Goal: Task Accomplishment & Management: Manage account settings

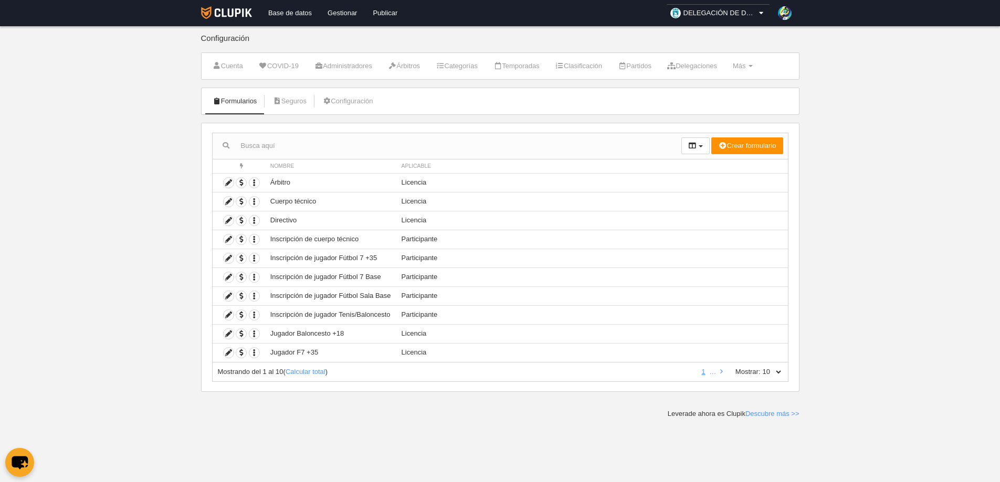
click at [775, 372] on select "10 25 50 100 500" at bounding box center [772, 371] width 22 height 9
select select "25"
click at [761, 367] on select "10 25 50 100 500" at bounding box center [772, 371] width 22 height 9
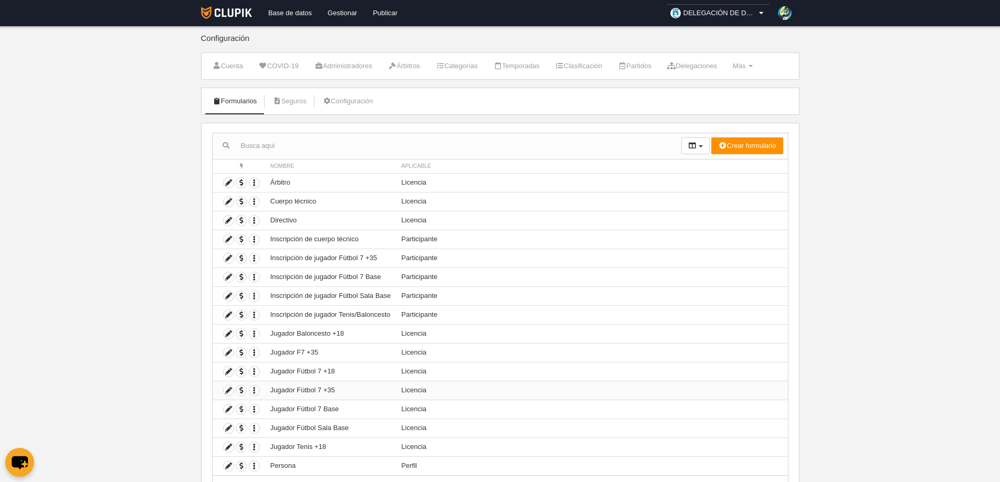
scroll to position [50, 0]
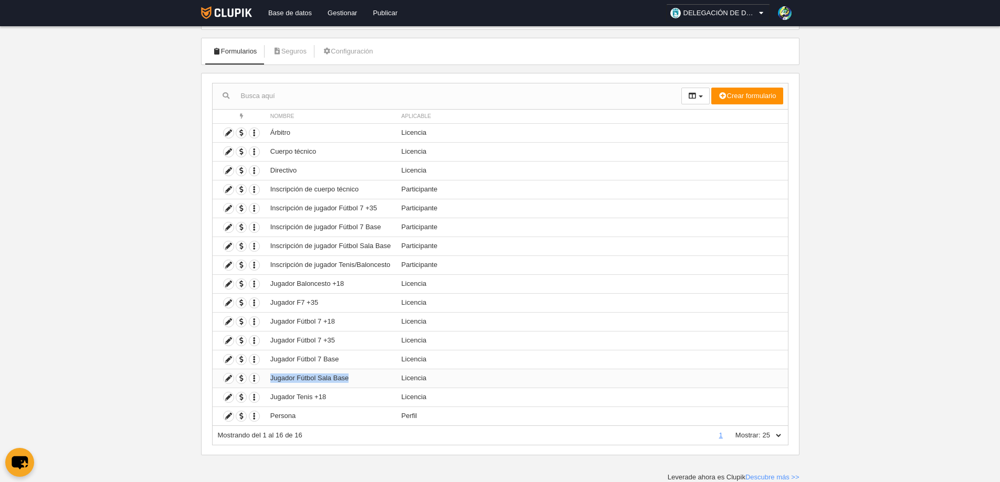
drag, startPoint x: 269, startPoint y: 378, endPoint x: 366, endPoint y: 380, distance: 97.1
click at [366, 380] on td "Jugador Fútbol Sala Base" at bounding box center [330, 378] width 131 height 19
click at [348, 359] on td "Jugador Fútbol 7 Base" at bounding box center [330, 359] width 131 height 19
drag, startPoint x: 269, startPoint y: 301, endPoint x: 301, endPoint y: 303, distance: 31.6
click at [301, 303] on td "Jugador F7 +35" at bounding box center [330, 302] width 131 height 19
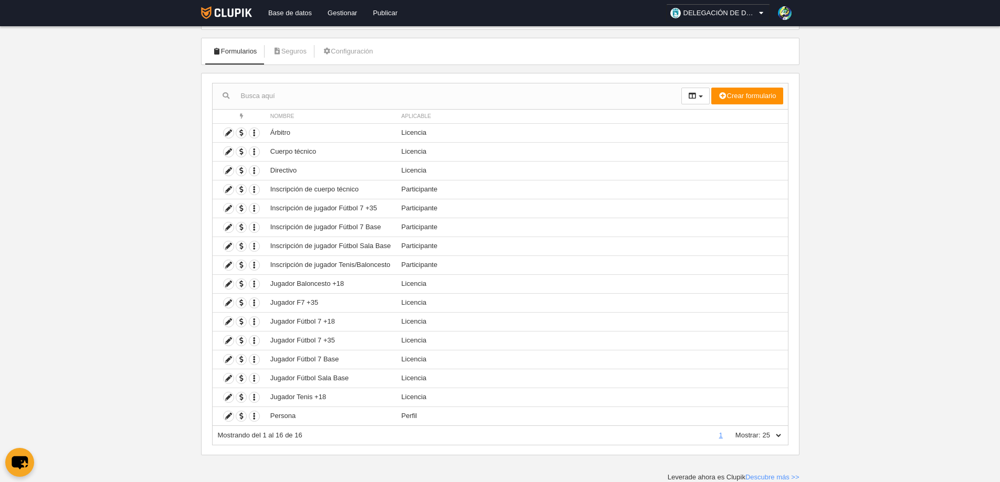
click at [936, 340] on body "Base de datos Gestionar Publicar DELEGACIÓN DE DEPORTES AYUNTAMIENTO DE [GEOGRA…" at bounding box center [500, 191] width 1000 height 482
click at [352, 13] on link "Gestionar" at bounding box center [342, 13] width 45 height 26
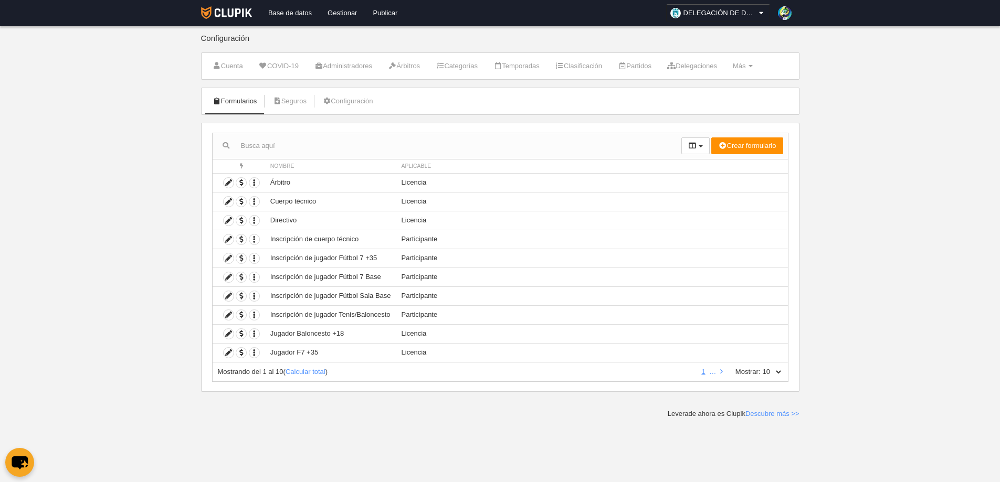
click at [776, 373] on select "10 25 50 100 500" at bounding box center [772, 371] width 22 height 9
click at [761, 367] on select "10 25 50 100 500" at bounding box center [772, 371] width 22 height 9
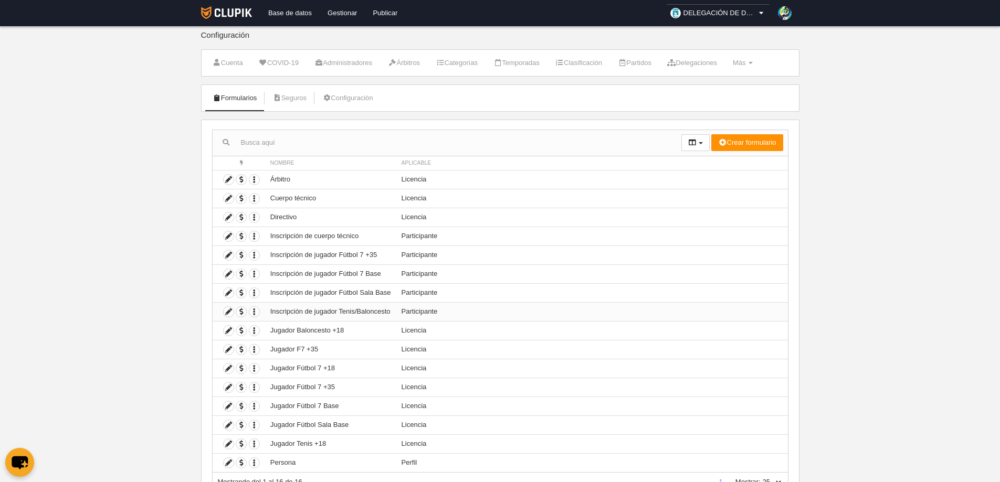
scroll to position [50, 0]
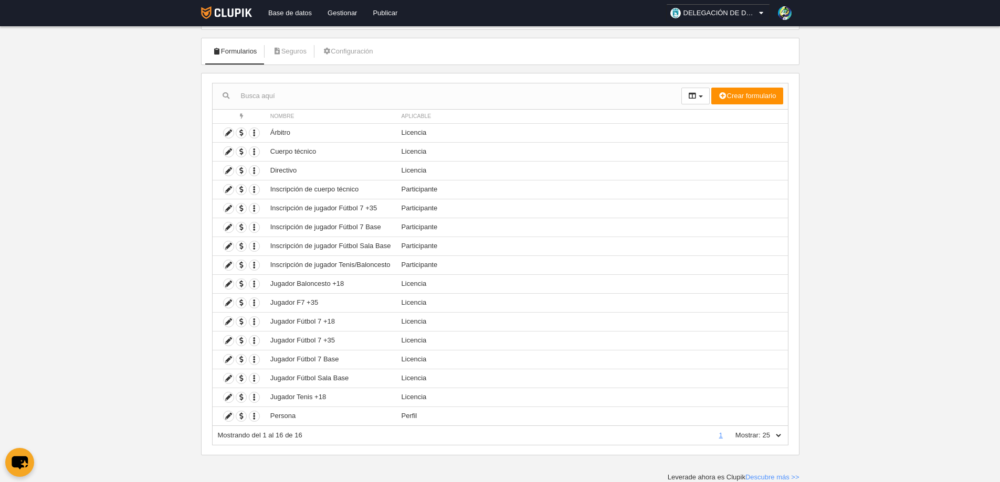
click at [771, 438] on select "10 25 50 100 500" at bounding box center [772, 435] width 22 height 9
click at [761, 431] on select "10 25 50 100 500" at bounding box center [772, 435] width 22 height 9
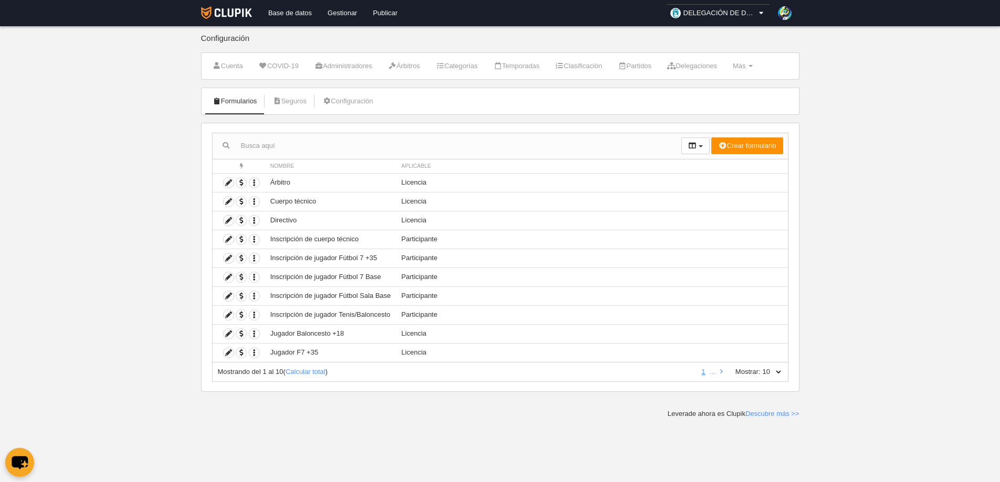
click at [773, 374] on select "10 25 50 100 500" at bounding box center [772, 371] width 22 height 9
select select "25"
click at [761, 367] on select "10 25 50 100 500" at bounding box center [772, 371] width 22 height 9
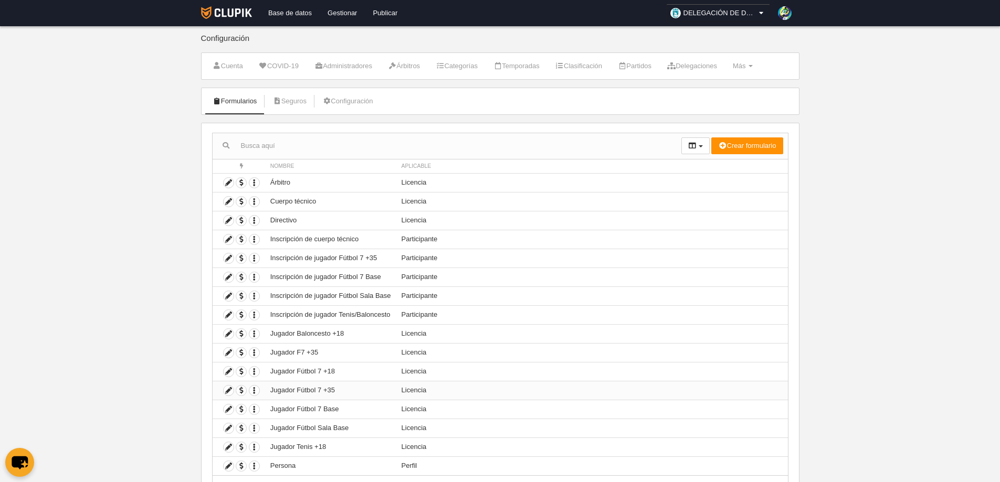
scroll to position [50, 0]
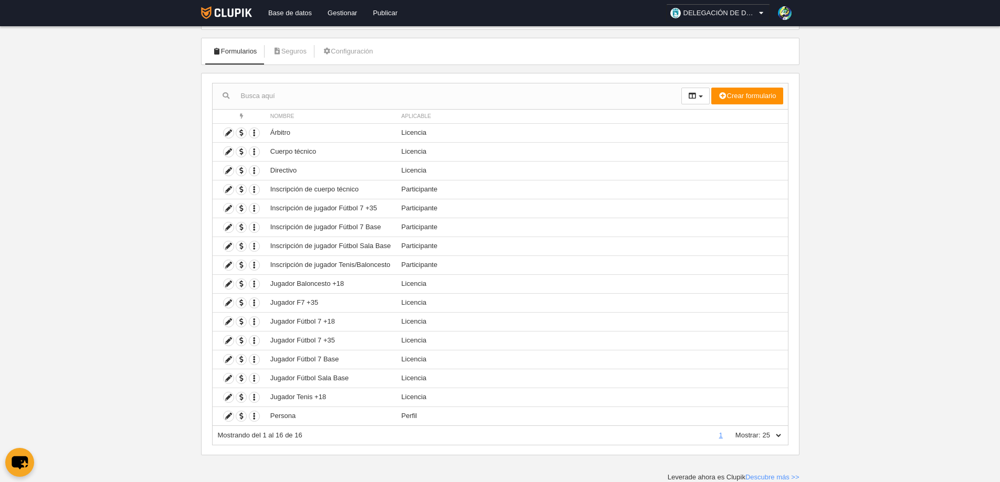
click at [761, 12] on icon at bounding box center [761, 13] width 9 height 10
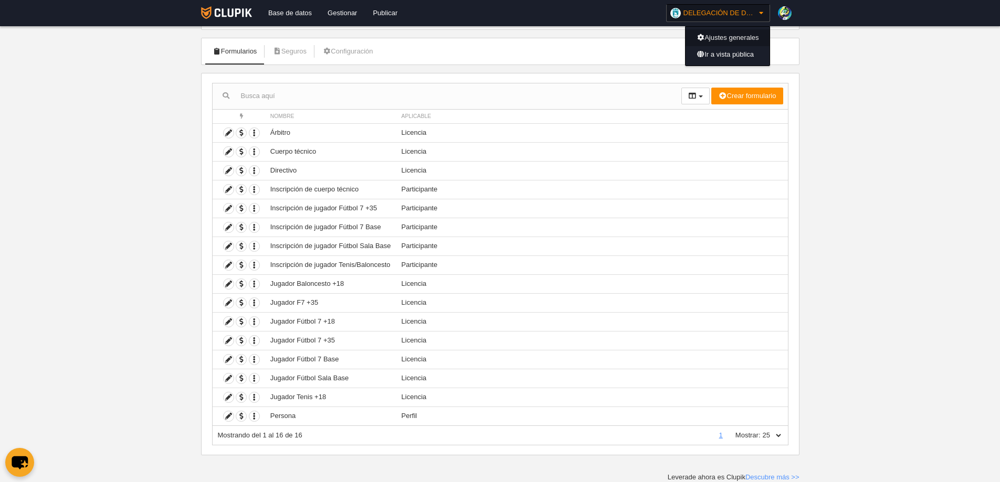
click at [735, 37] on link "Ajustes generales" at bounding box center [728, 37] width 84 height 17
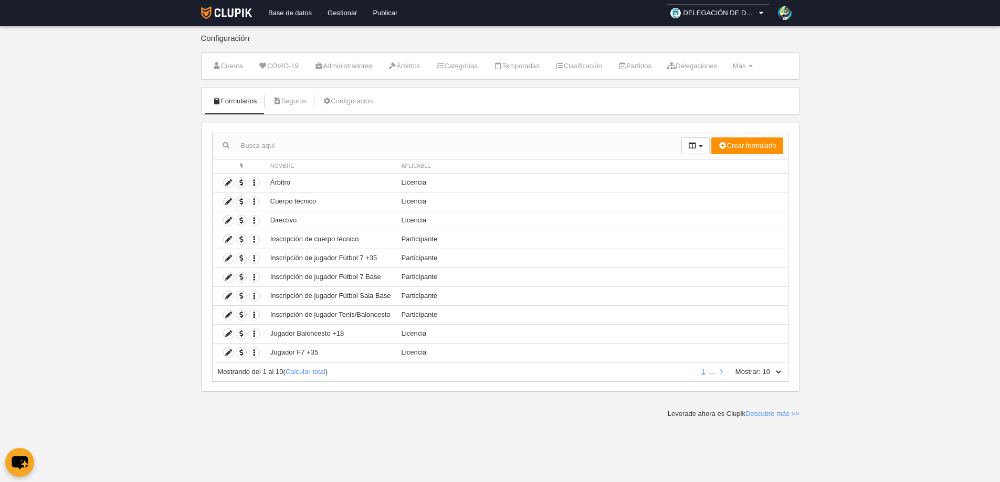
click at [777, 370] on select "10 25 50 100 500" at bounding box center [772, 371] width 22 height 9
select select "25"
click at [761, 367] on select "10 25 50 100 500" at bounding box center [772, 371] width 22 height 9
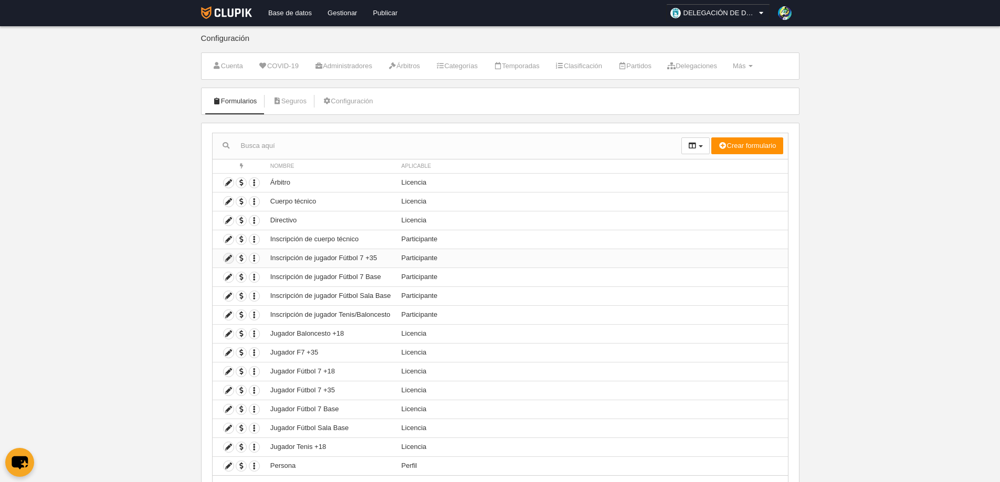
click at [227, 257] on icon at bounding box center [229, 259] width 10 height 10
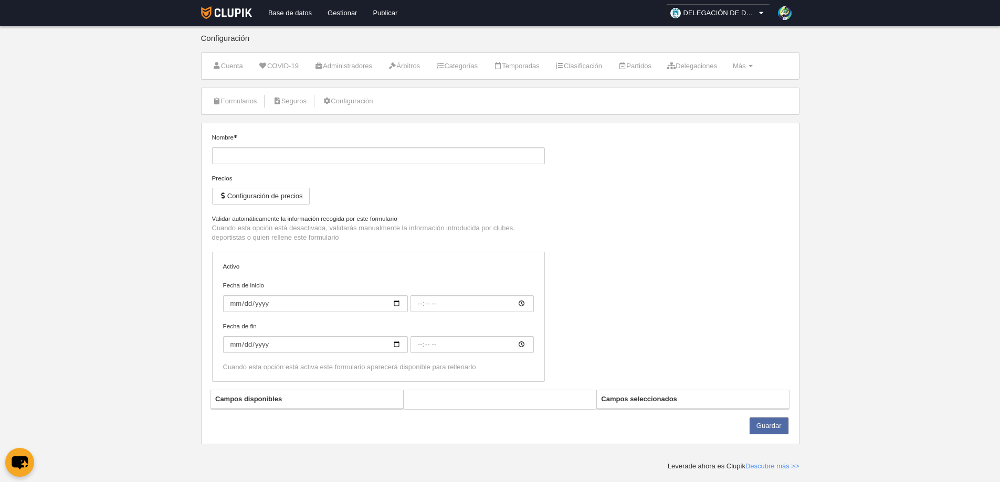
type input "Inscripción de jugador Fútbol 7 +35"
checkbox input "true"
type input "2025-09-15"
type input "06:00"
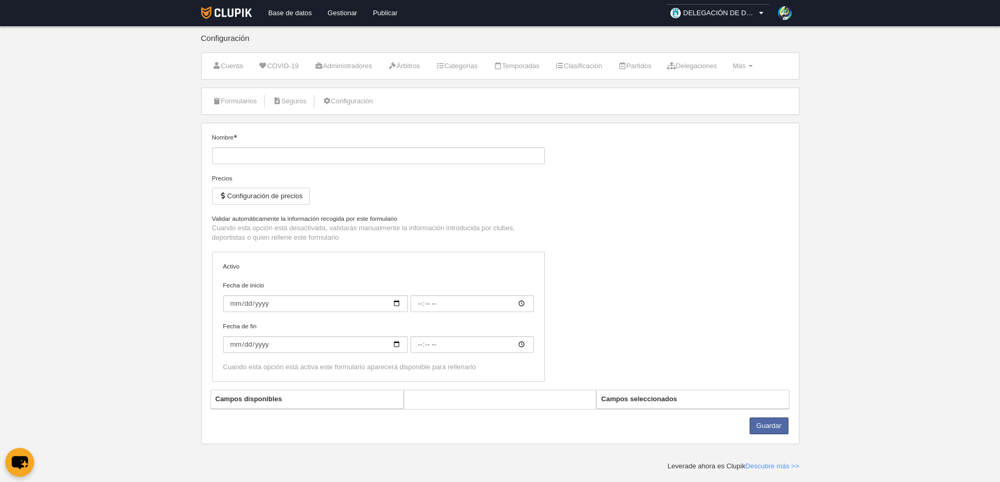
type input "2026-06-29"
type input "06:00"
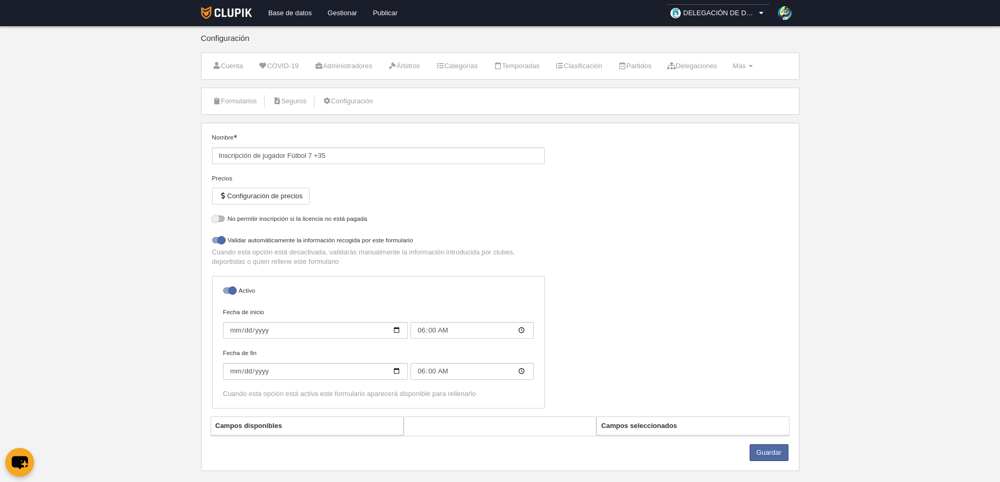
select select "selected"
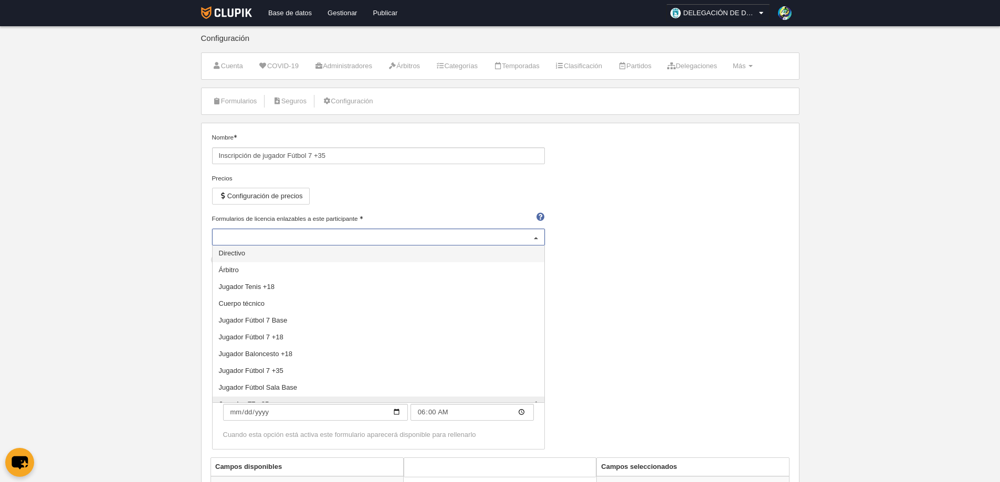
click at [534, 240] on div at bounding box center [536, 237] width 17 height 17
click at [240, 370] on span "Jugador Fútbol 7 +35" at bounding box center [251, 371] width 65 height 8
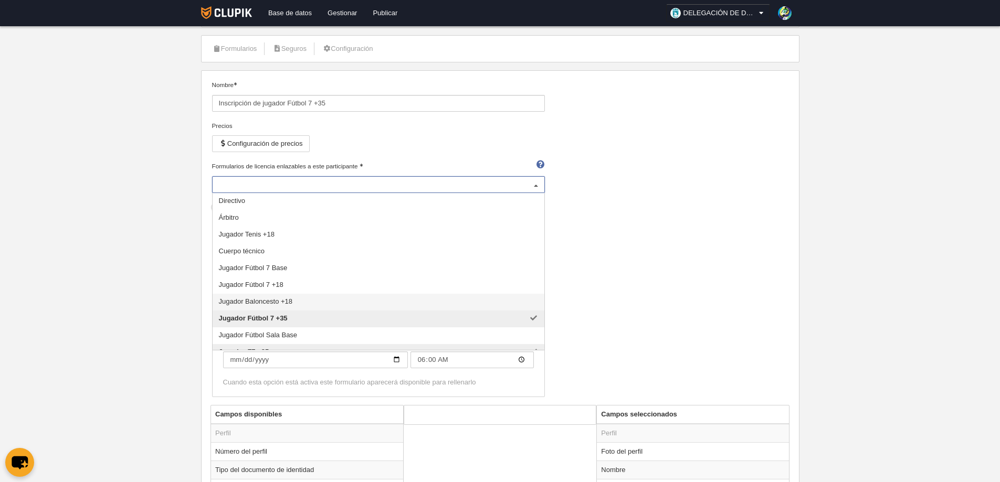
scroll to position [11, 0]
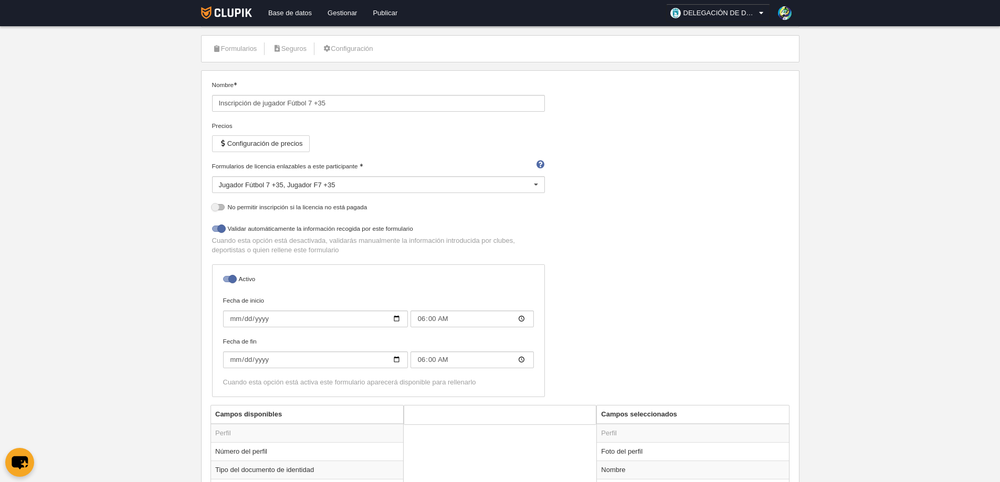
click at [744, 289] on div "Nombre Inscripción de jugador Fútbol 7 +35 Precios Configuración de precios For…" at bounding box center [500, 242] width 584 height 325
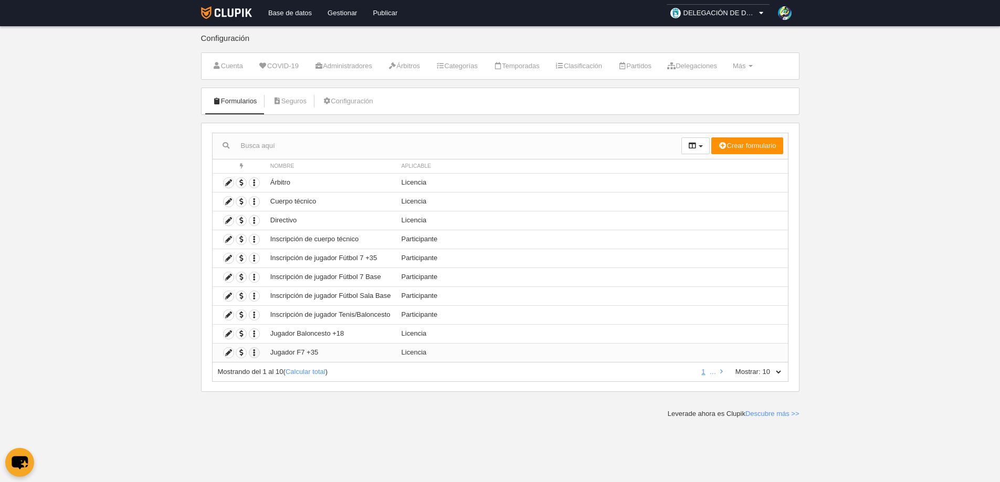
click at [253, 352] on icon "button" at bounding box center [254, 353] width 10 height 10
click at [380, 447] on body "Base de datos Gestionar Publicar DELEGACIÓN DE DEPORTES AYUNTAMIENTO DE MARBELL…" at bounding box center [500, 241] width 1000 height 482
click at [774, 373] on select "10 25 50 100 500" at bounding box center [772, 371] width 22 height 9
click at [778, 374] on select "10 25 50 100 500" at bounding box center [772, 371] width 22 height 9
click at [838, 370] on body "Base de datos Gestionar Publicar DELEGACIÓN DE DEPORTES AYUNTAMIENTO DE MARBELL…" at bounding box center [500, 241] width 1000 height 482
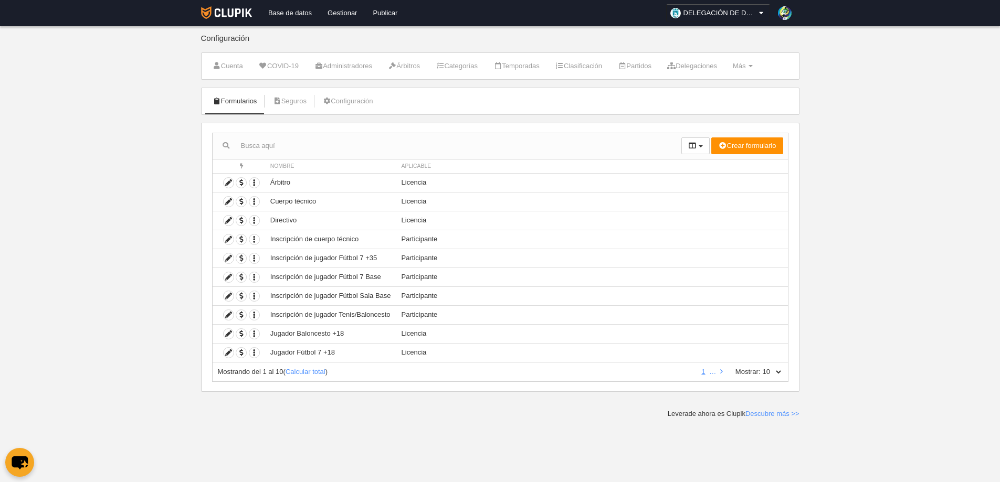
click at [781, 376] on select "10 25 50 100 500" at bounding box center [772, 371] width 22 height 9
select select "25"
click at [761, 367] on select "10 25 50 100 500" at bounding box center [772, 371] width 22 height 9
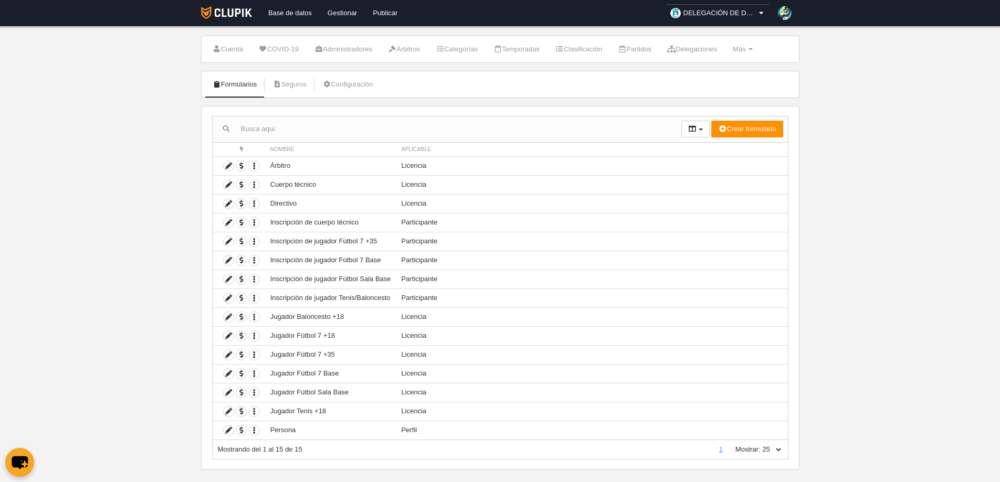
scroll to position [31, 0]
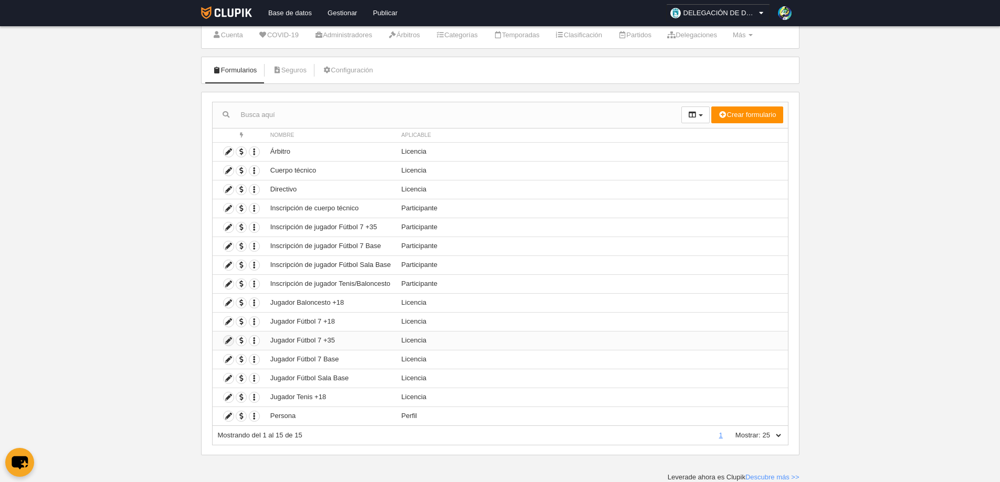
click at [230, 340] on icon at bounding box center [229, 341] width 10 height 10
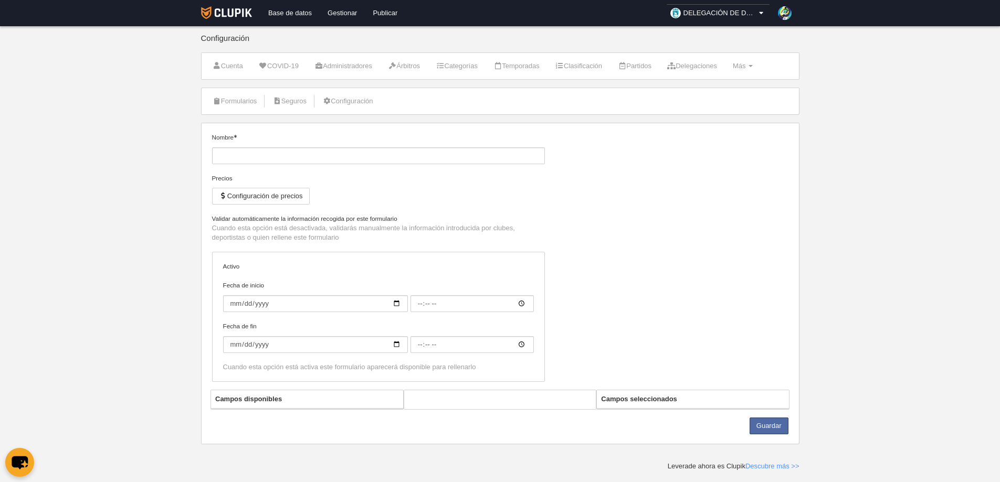
type input "Jugador Fútbol 7 +35"
checkbox input "true"
type input "[DATE]"
type input "00:00"
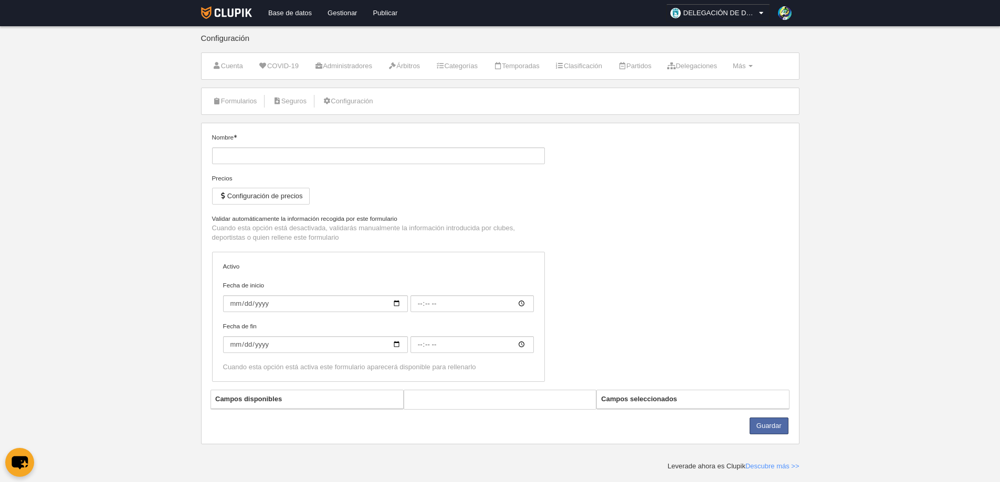
type input "2025-06-28"
type input "00:00"
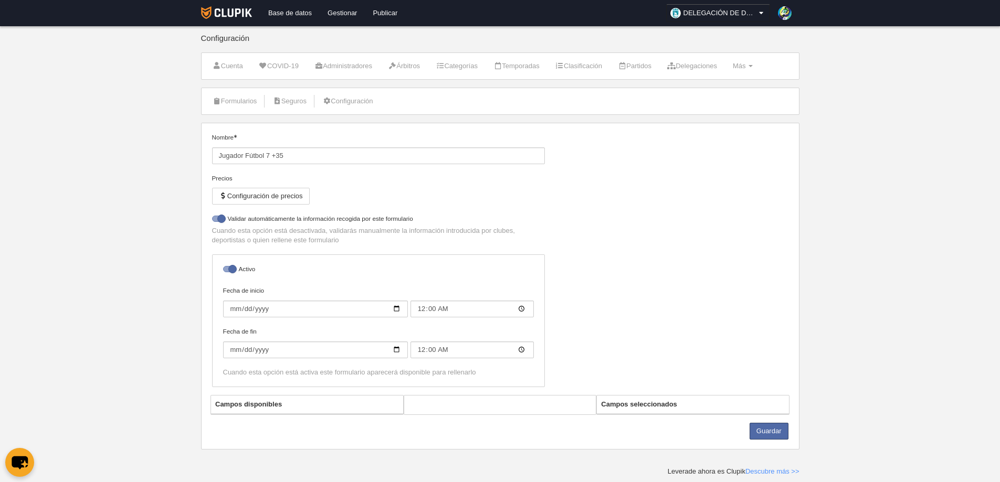
select select "selected"
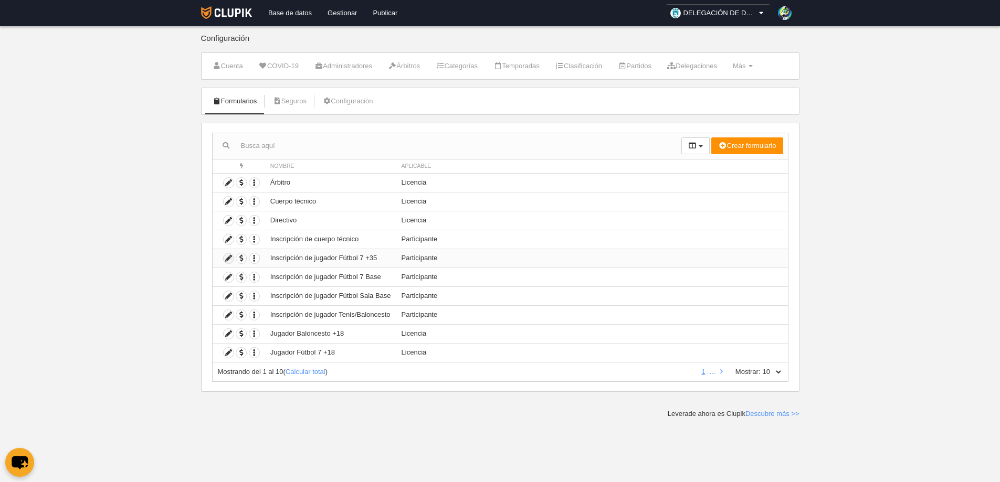
click at [230, 259] on icon at bounding box center [229, 259] width 10 height 10
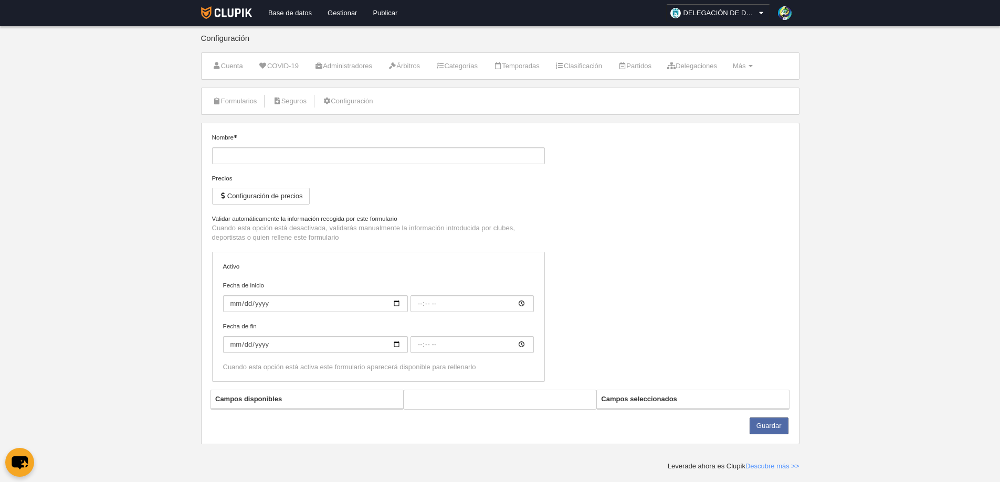
type input "Inscripción de jugador Fútbol 7 +35"
checkbox input "true"
type input "2025-09-15"
type input "06:00"
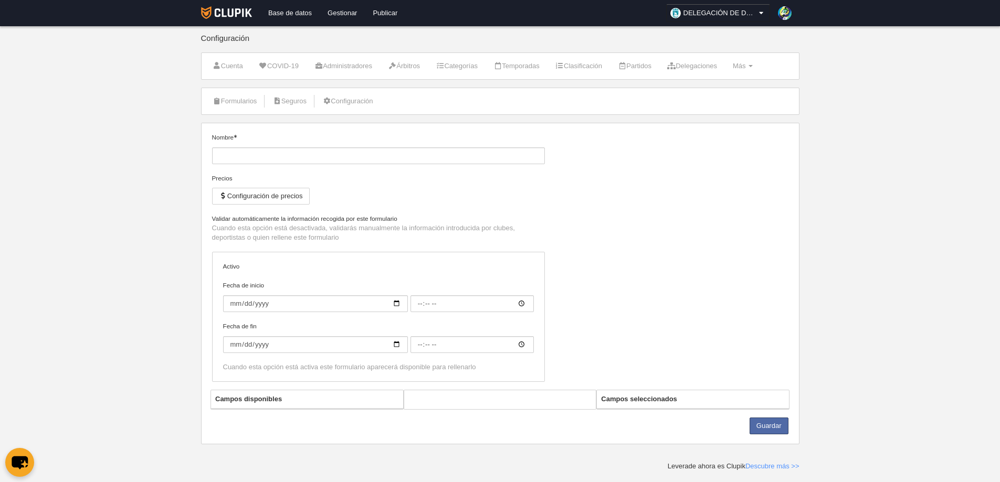
type input "[DATE]"
type input "06:00"
select select "selected"
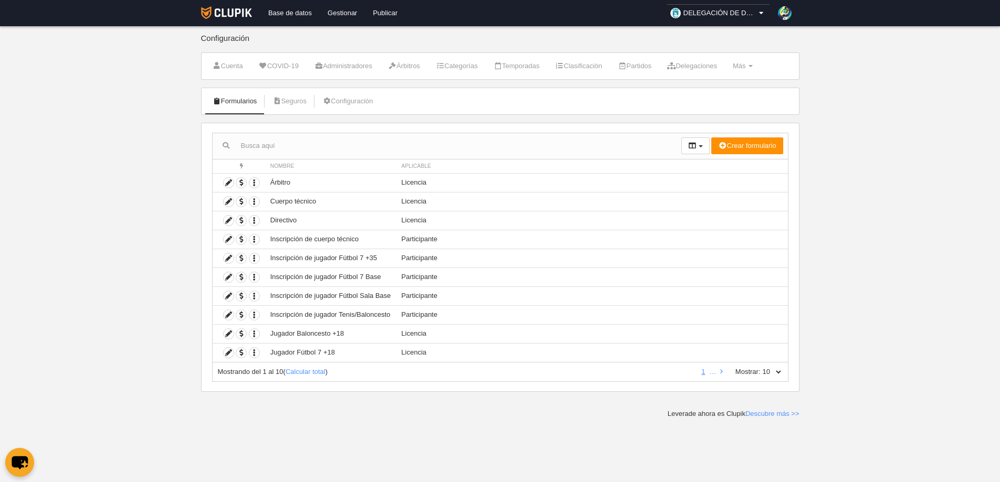
drag, startPoint x: 838, startPoint y: 249, endPoint x: 143, endPoint y: 323, distance: 699.4
click at [143, 323] on body "Base de datos Gestionar Publicar DELEGACIÓN DE DEPORTES AYUNTAMIENTO DE MARBELL…" at bounding box center [500, 241] width 1000 height 482
click at [777, 368] on select "10 25 50 100 500" at bounding box center [772, 371] width 22 height 9
select select "25"
click at [761, 367] on select "10 25 50 100 500" at bounding box center [772, 371] width 22 height 9
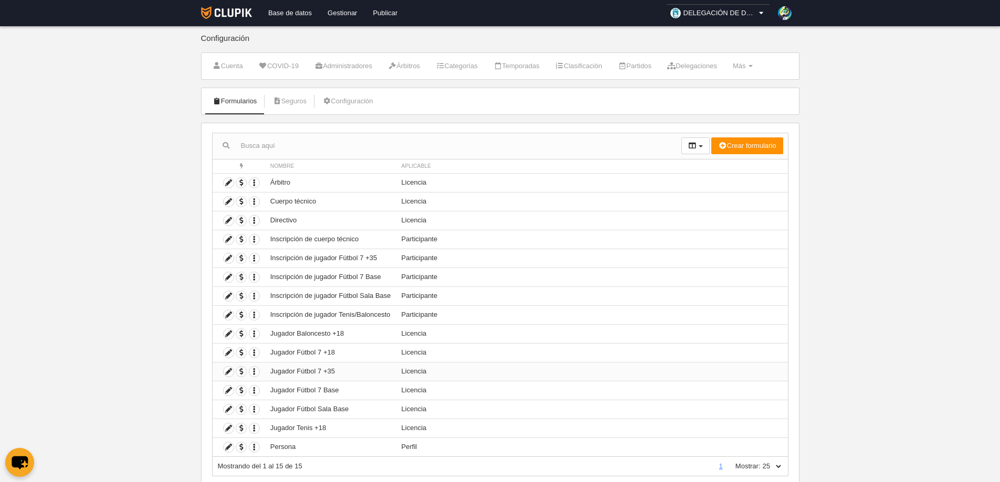
scroll to position [31, 0]
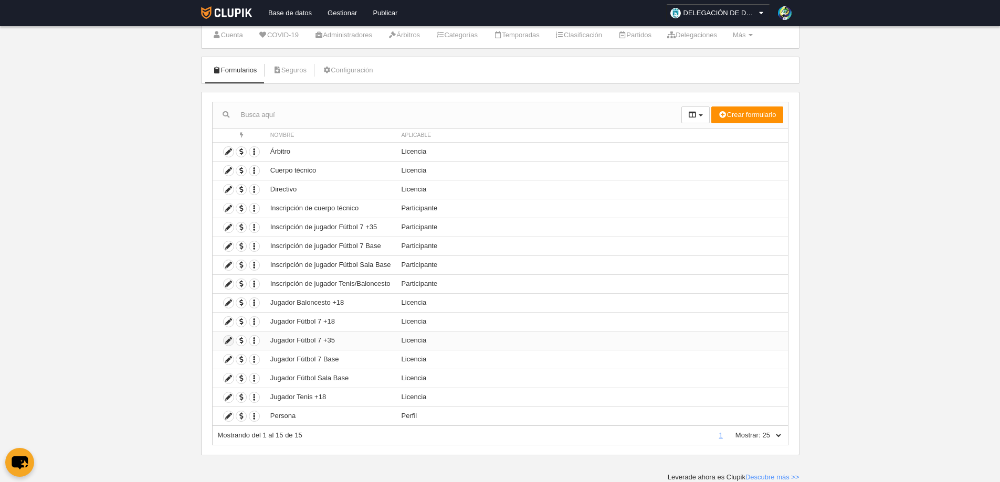
click at [228, 339] on icon at bounding box center [229, 341] width 10 height 10
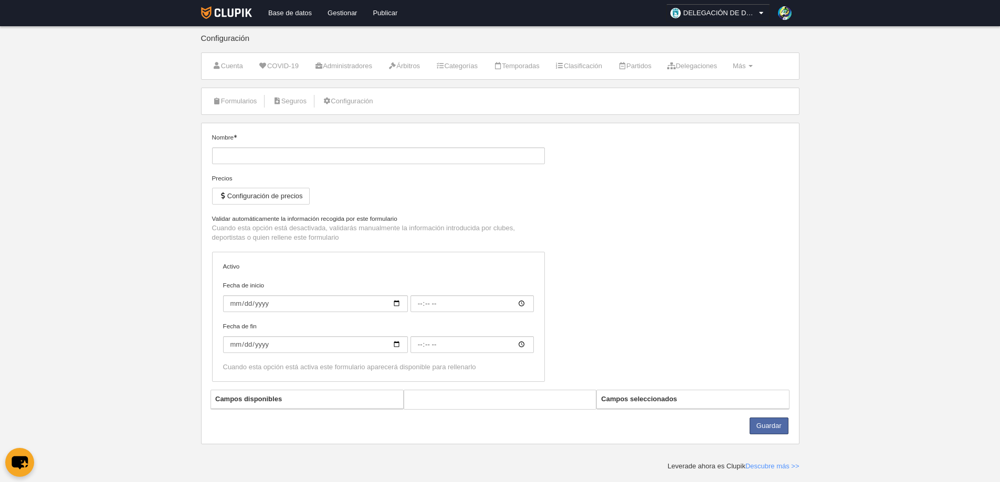
type input "Jugador Fútbol 7 +35"
checkbox input "true"
type input "[DATE]"
type input "00:00"
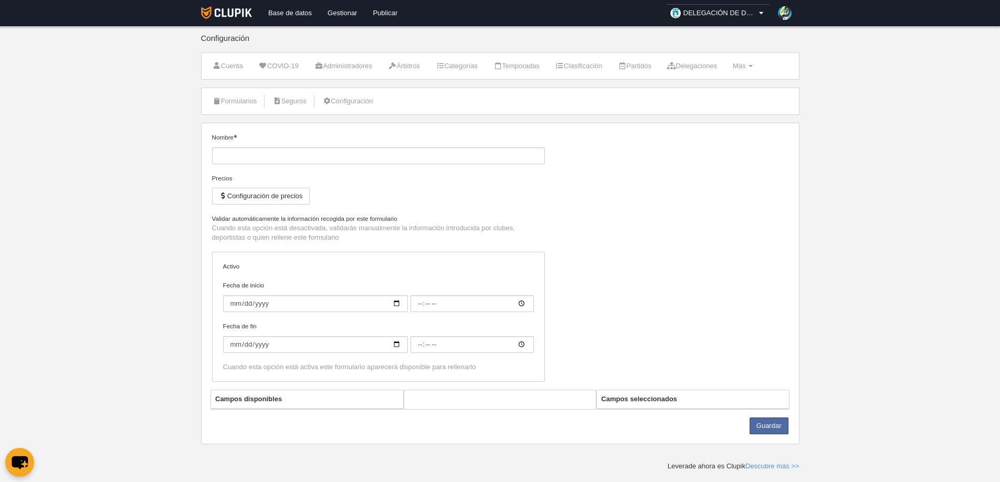
type input "2025-06-28"
type input "00:00"
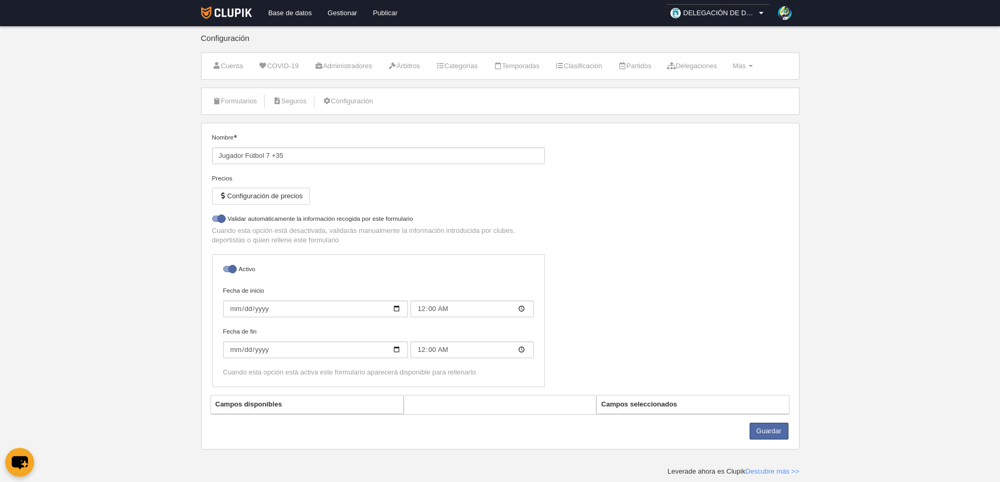
select select "selected"
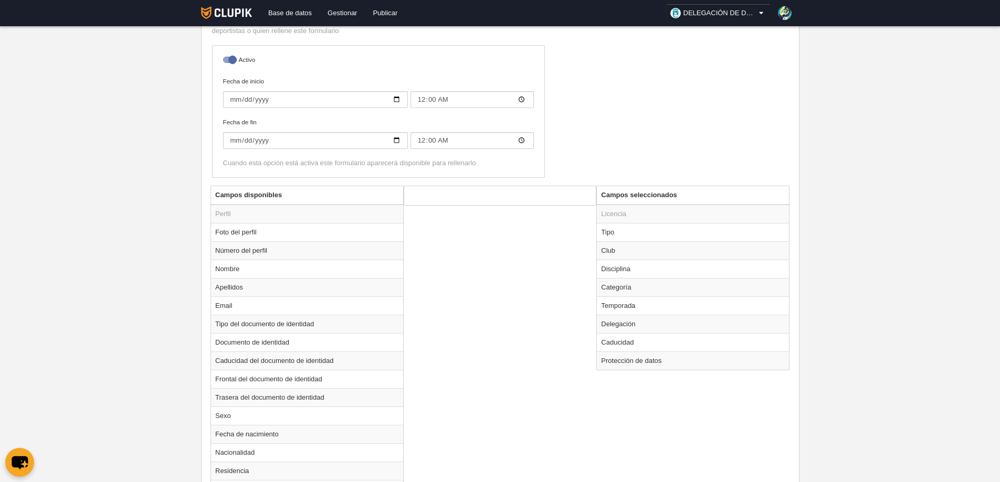
scroll to position [210, 0]
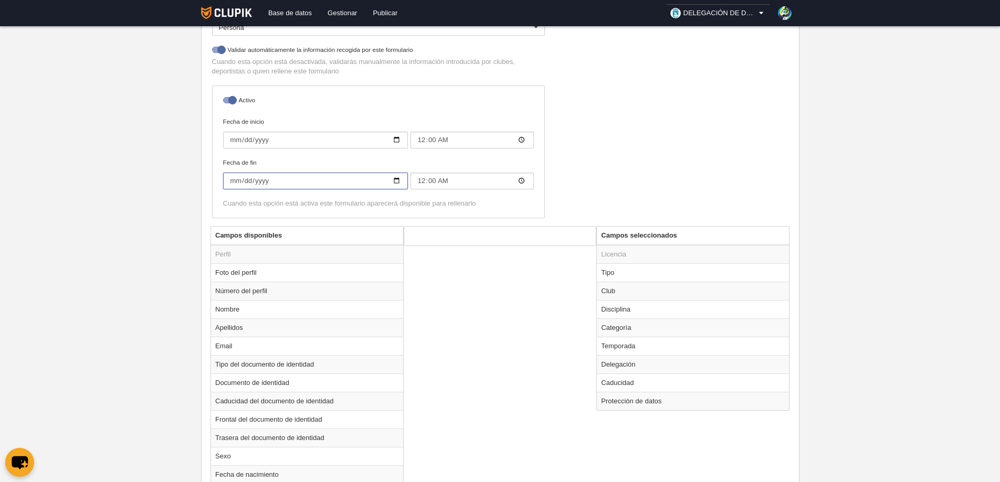
click at [397, 183] on input "2025-06-28" at bounding box center [315, 181] width 185 height 17
click at [831, 200] on body "Base de datos Gestionar Publicar DELEGACIÓN DE DEPORTES AYUNTAMIENTO DE MARBELL…" at bounding box center [500, 31] width 1000 height 482
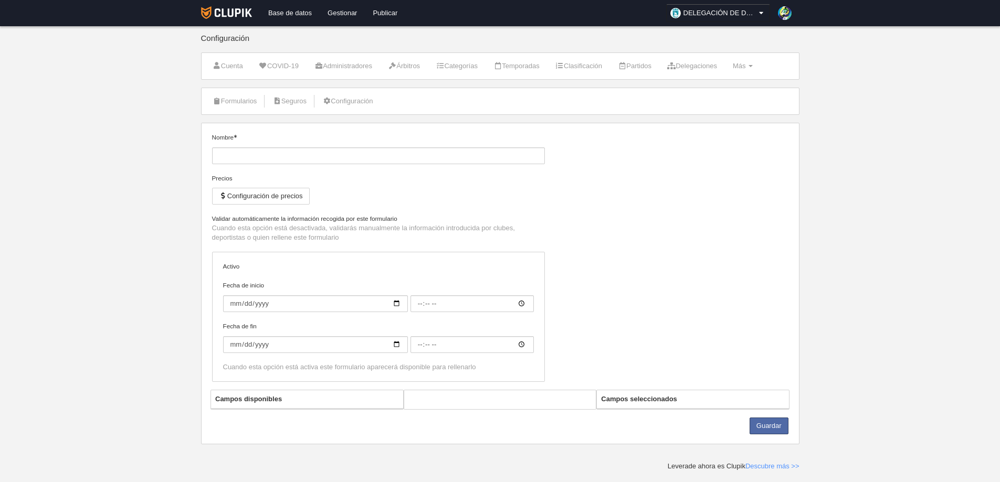
type input "Jugador Fútbol 7 +35"
checkbox input "true"
type input "[DATE]"
type input "00:00"
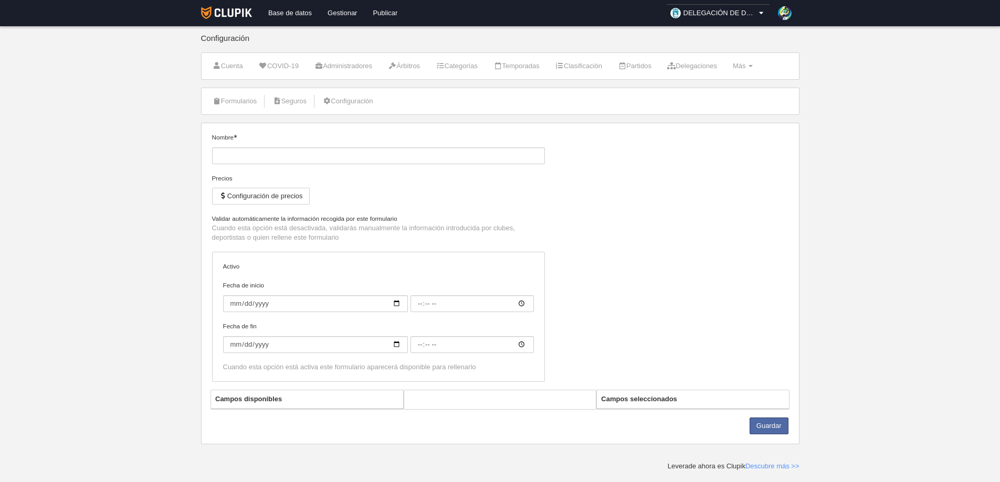
type input "[DATE]"
type input "00:00"
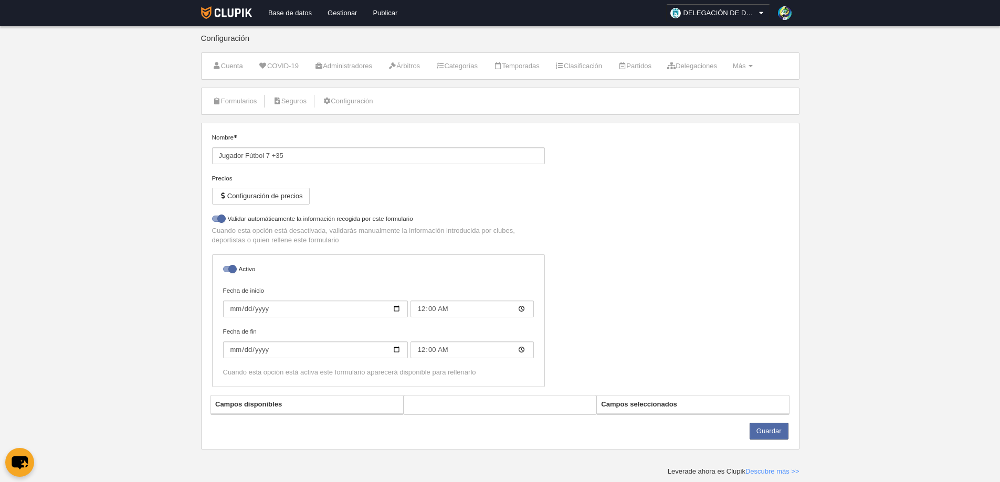
select select "selected"
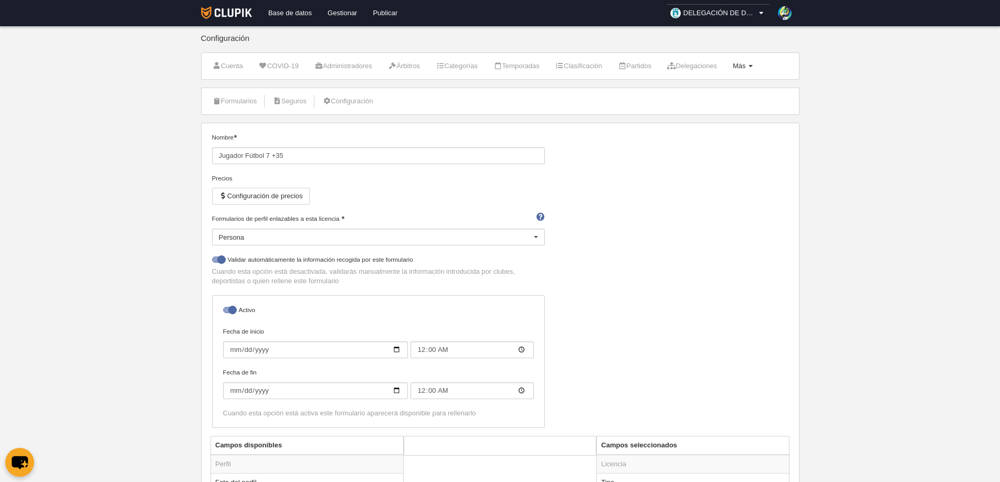
click at [759, 65] on link "Más Menú" at bounding box center [742, 66] width 31 height 16
click at [722, 105] on link "Formularios" at bounding box center [709, 108] width 98 height 17
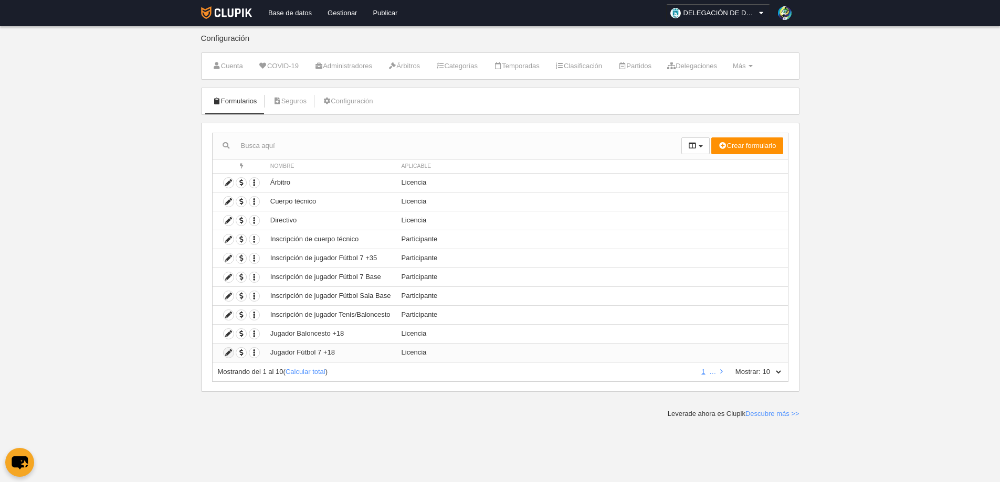
click at [224, 353] on icon at bounding box center [229, 353] width 10 height 10
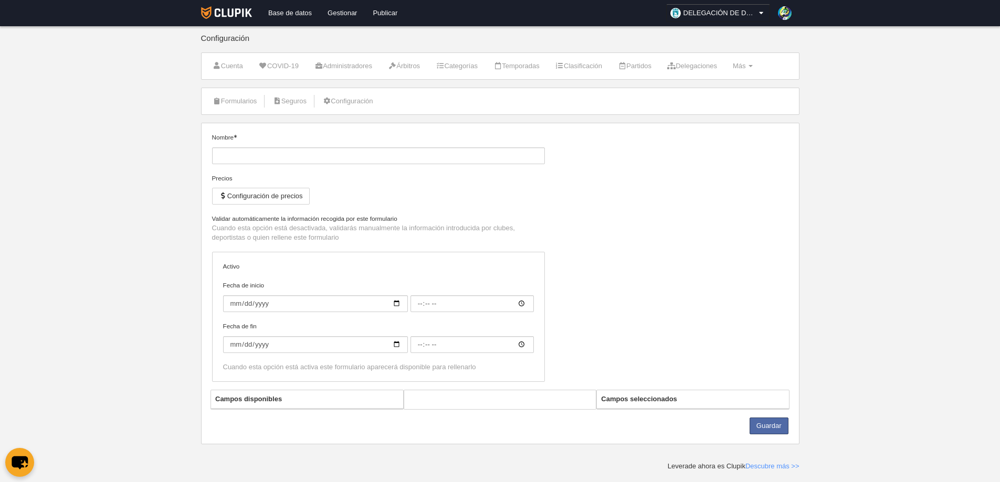
type input "Jugador Fútbol 7 +18"
checkbox input "true"
type input "[DATE]"
type input "00:05"
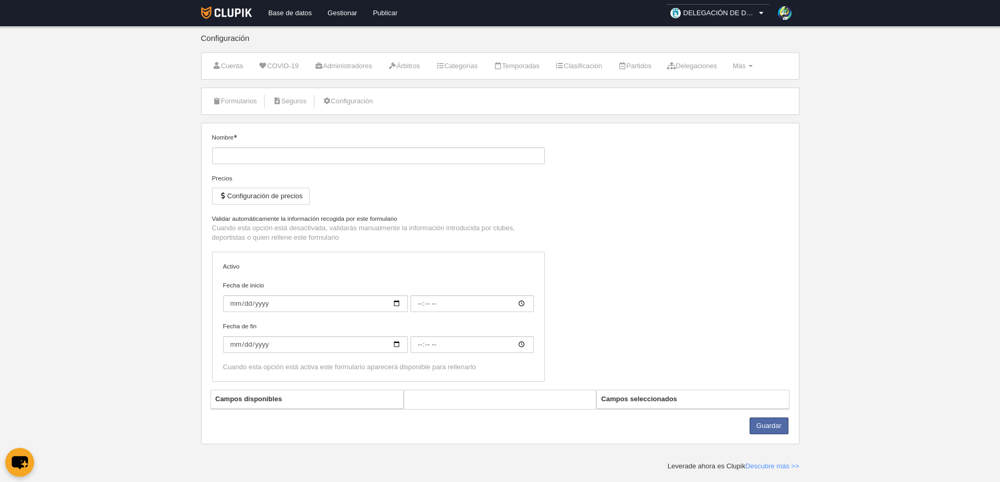
type input "[DATE]"
type input "00:05"
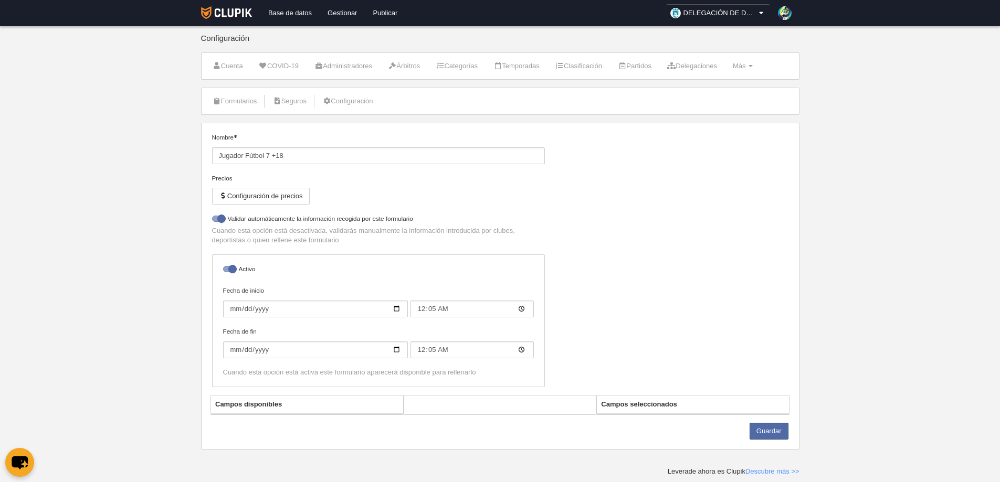
select select "selected"
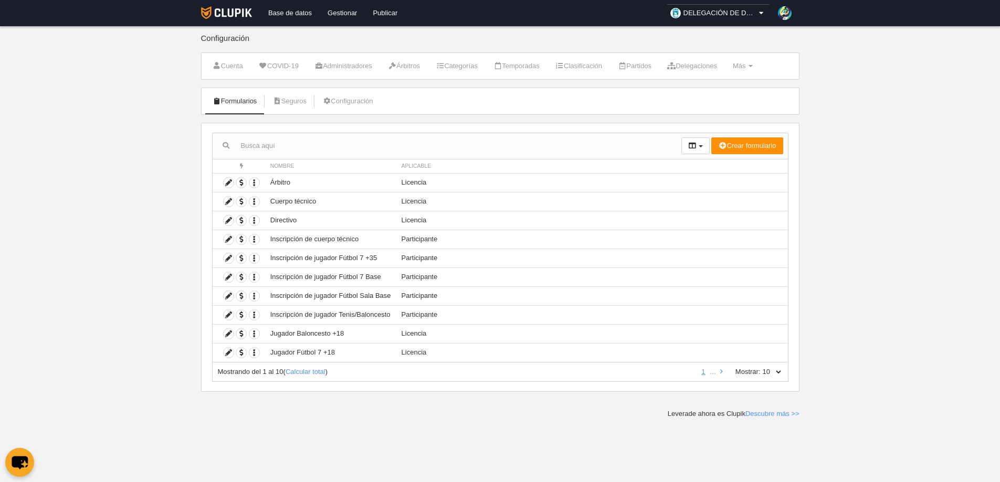
click at [780, 371] on select "10 25 50 100 500" at bounding box center [772, 371] width 22 height 9
select select "25"
click at [761, 367] on select "10 25 50 100 500" at bounding box center [772, 371] width 22 height 9
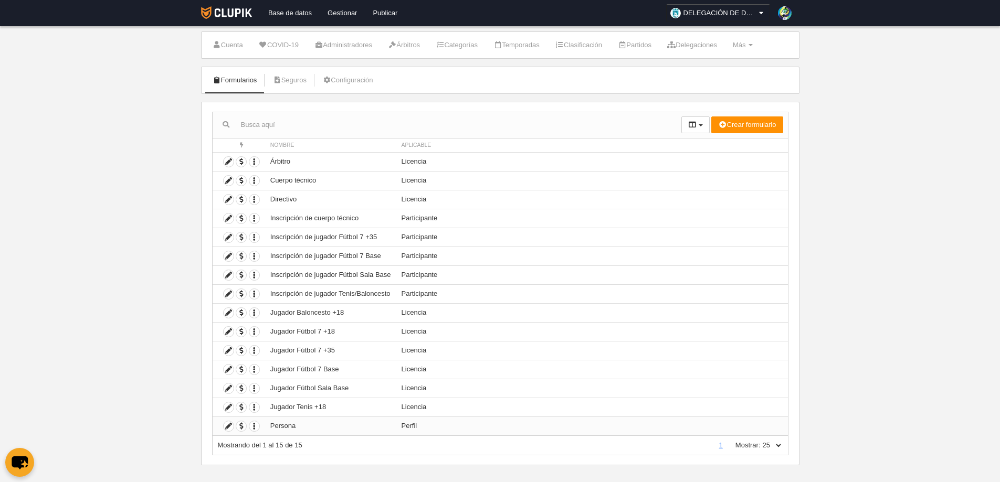
scroll to position [31, 0]
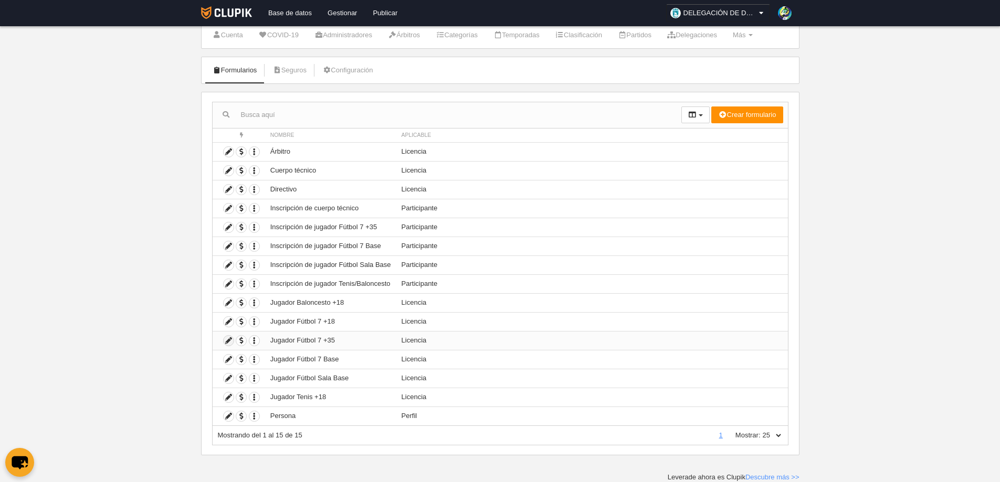
click at [228, 340] on icon at bounding box center [229, 341] width 10 height 10
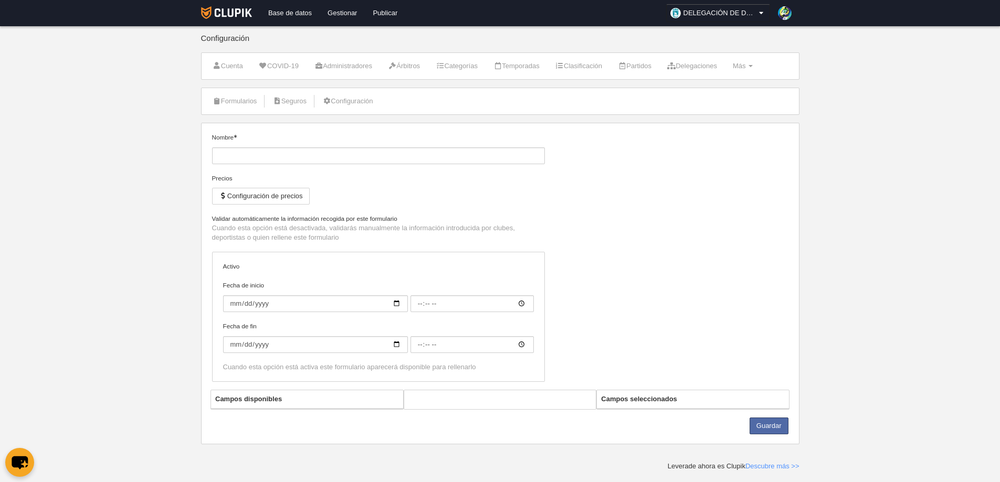
type input "Jugador Fútbol 7 +35"
checkbox input "true"
type input "[DATE]"
type input "00:00"
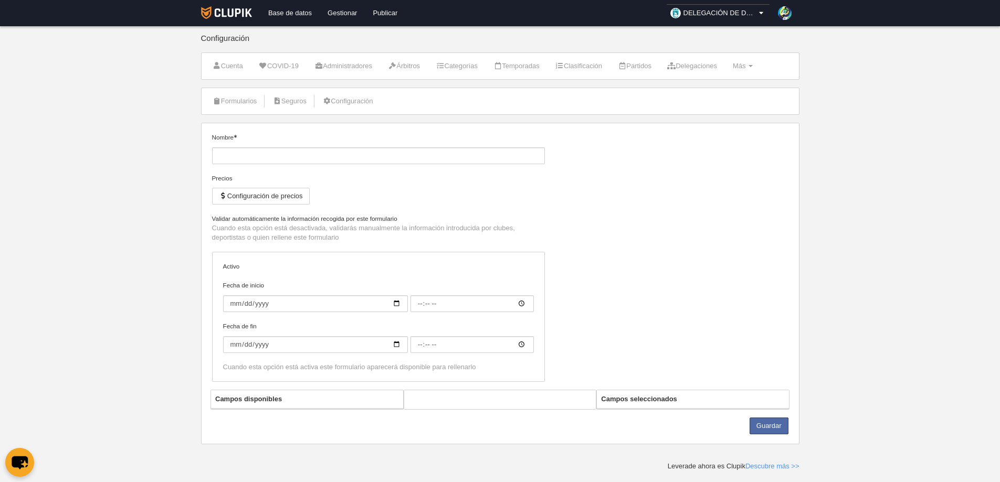
type input "[DATE]"
type input "00:00"
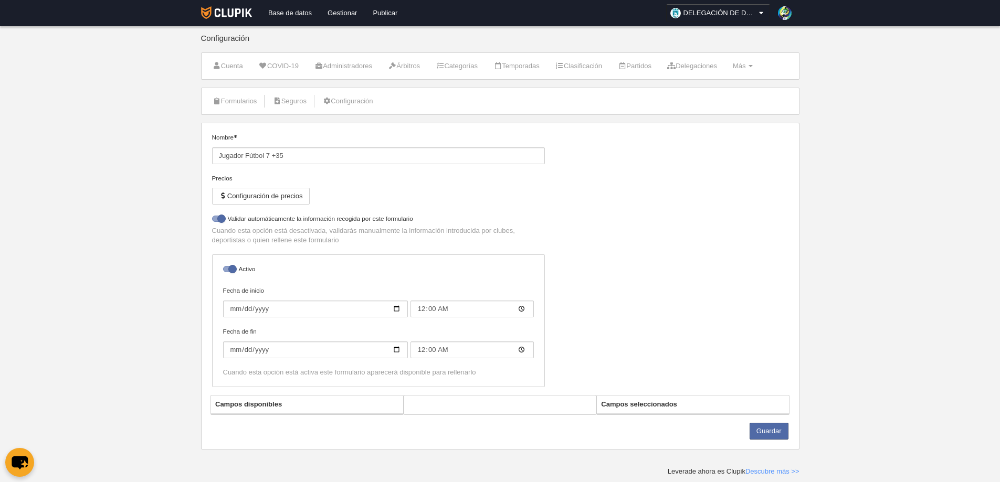
select select "selected"
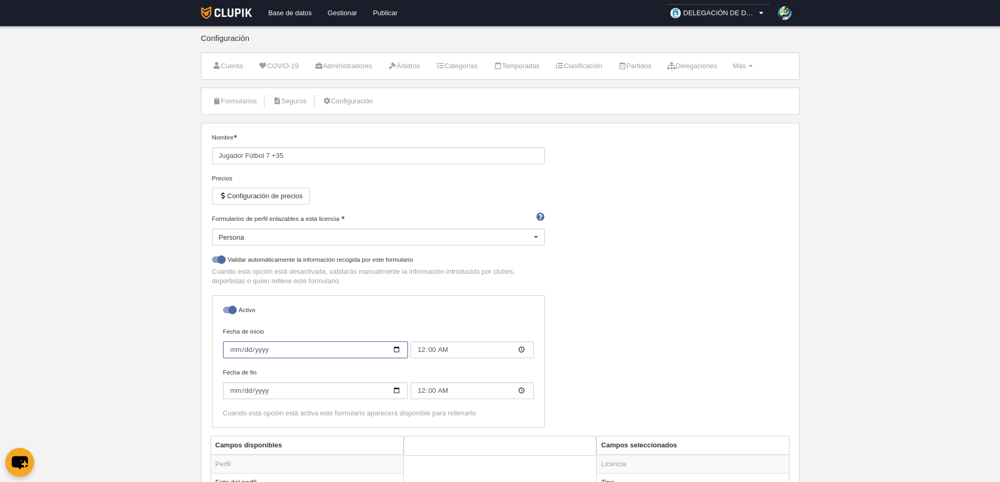
click at [395, 349] on input "[DATE]" at bounding box center [315, 350] width 185 height 17
type input "[DATE]"
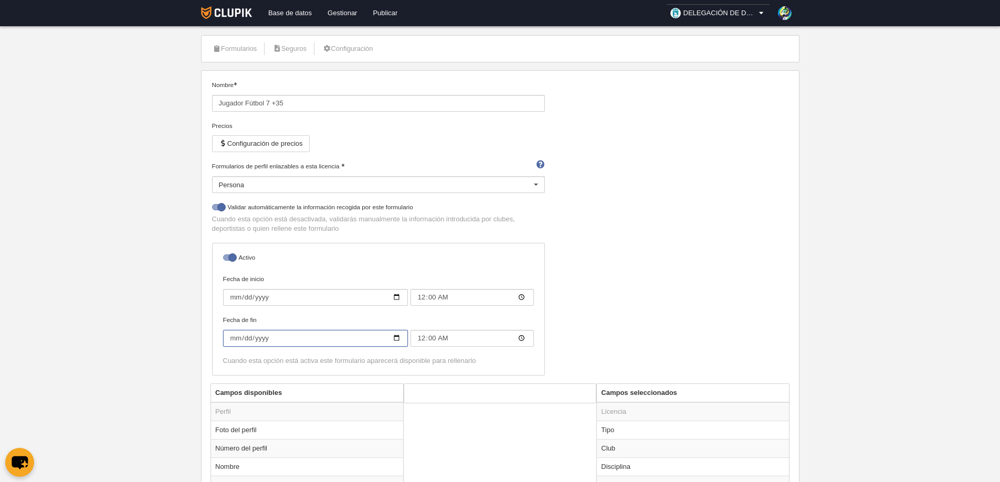
click at [397, 339] on input "[DATE]" at bounding box center [315, 338] width 185 height 17
click at [693, 276] on div "Nombre Jugador Fútbol 7 +35 Precios Configuración de precios Formularios de per…" at bounding box center [500, 231] width 584 height 303
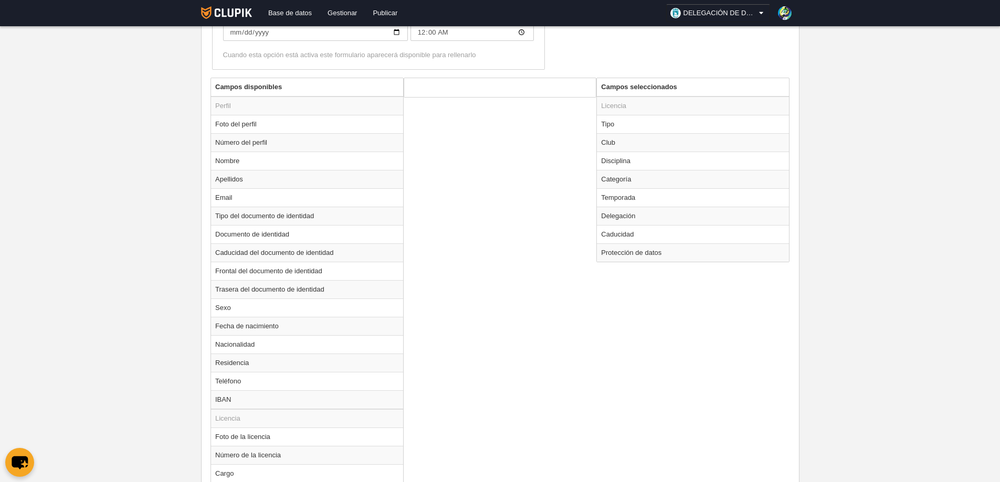
scroll to position [439, 0]
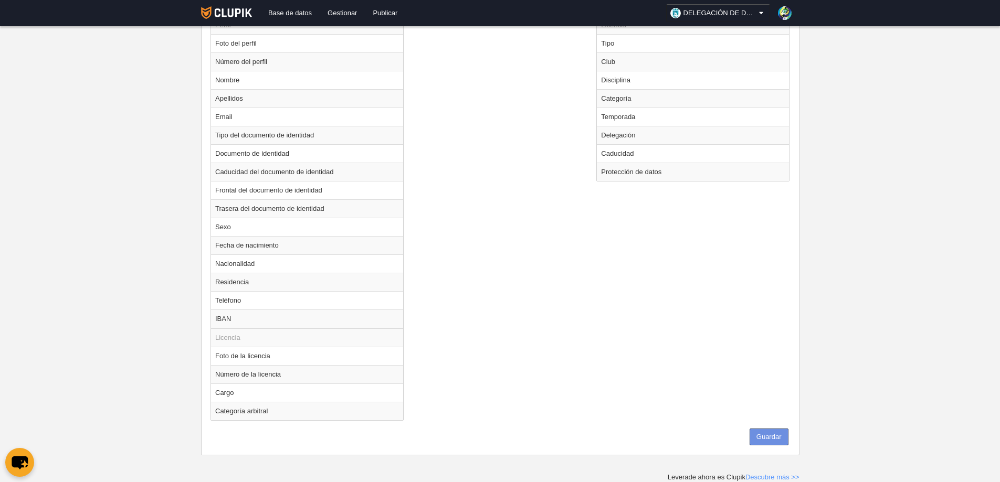
click at [771, 436] on button "Guardar" at bounding box center [769, 437] width 39 height 17
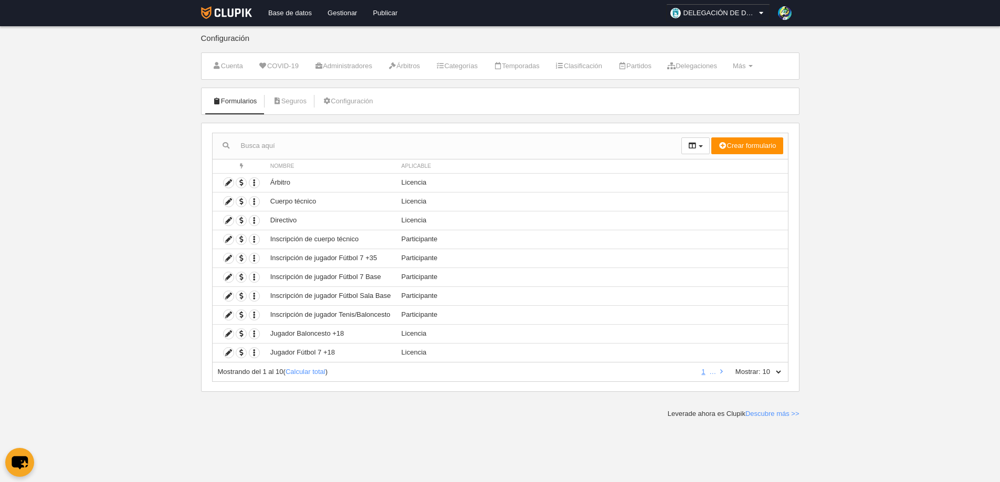
click at [778, 371] on select "10 25 50 100 500" at bounding box center [772, 371] width 22 height 9
select select "25"
click at [761, 367] on select "10 25 50 100 500" at bounding box center [772, 371] width 22 height 9
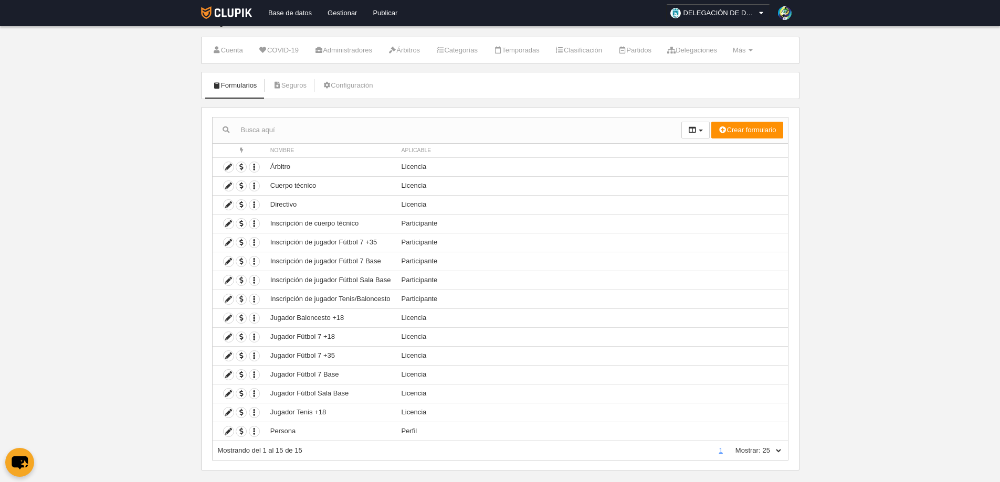
scroll to position [31, 0]
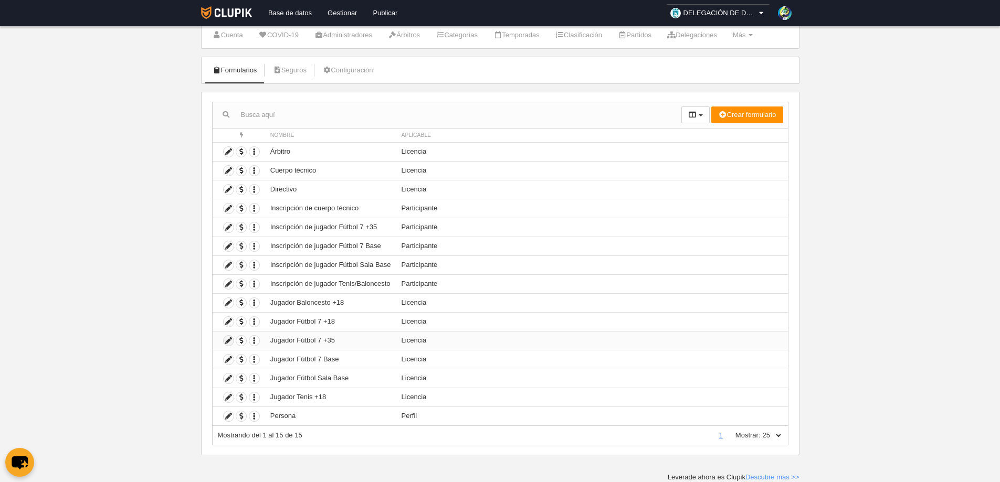
click at [228, 340] on icon at bounding box center [229, 341] width 10 height 10
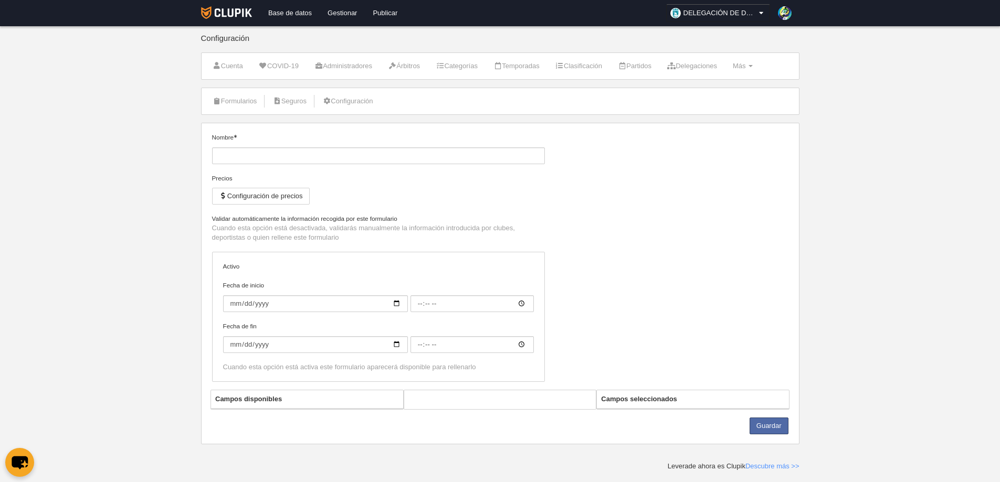
type input "Jugador Fútbol 7 +35"
checkbox input "true"
type input "[DATE]"
type input "00:00"
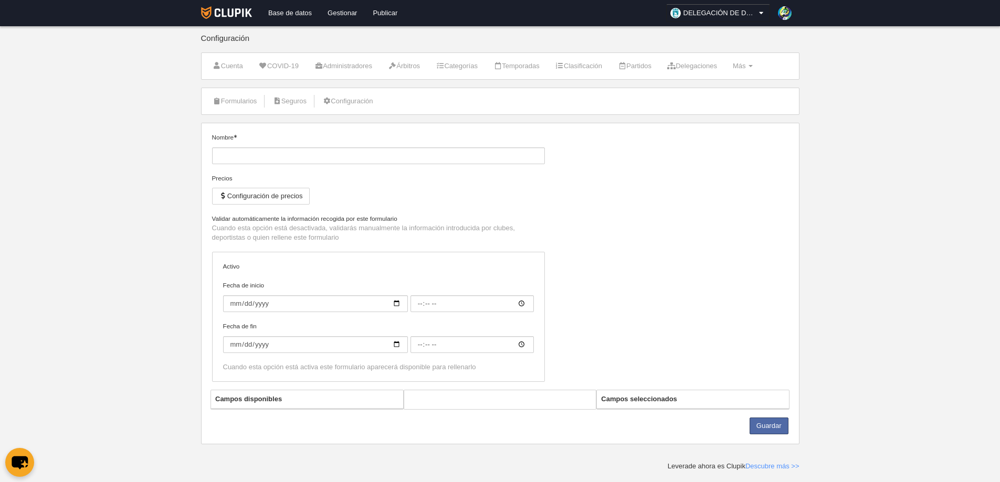
type input "[DATE]"
type input "00:00"
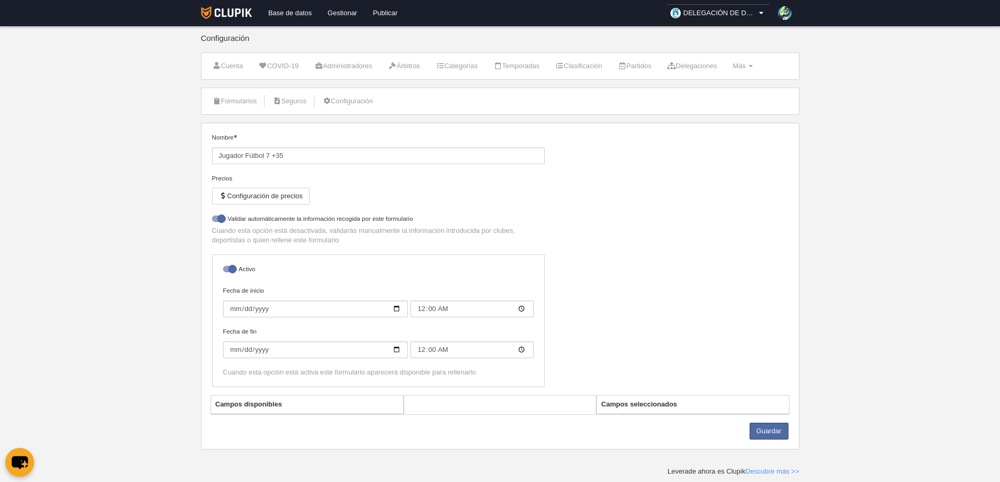
select select "selected"
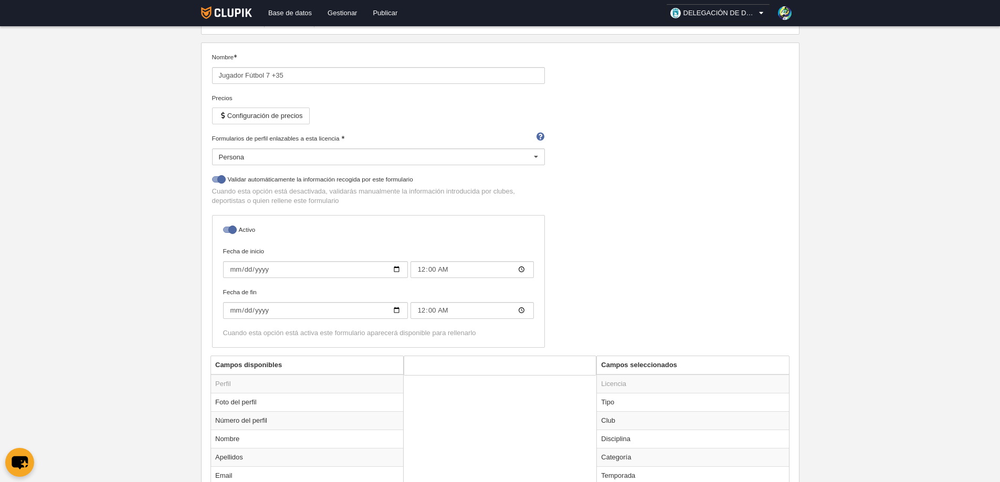
scroll to position [19, 0]
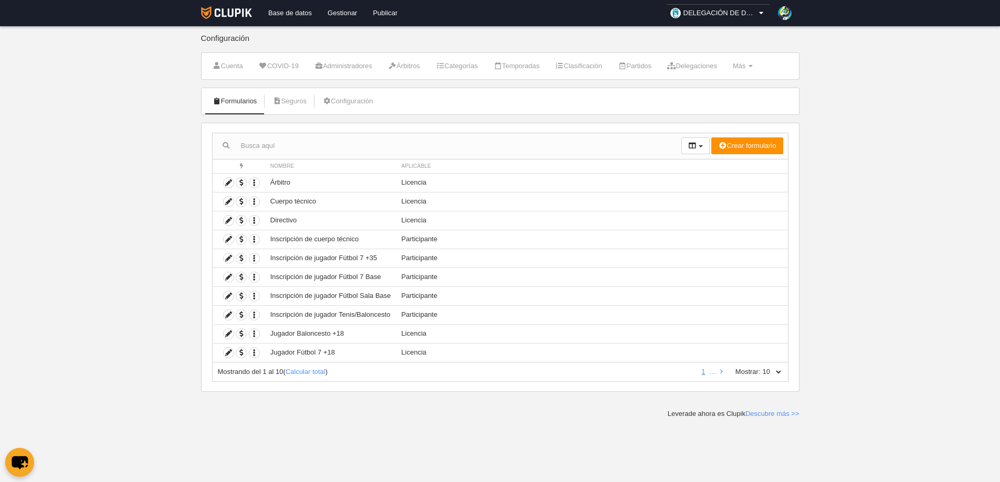
click at [775, 375] on select "10 25 50 100 500" at bounding box center [772, 371] width 22 height 9
select select "25"
click at [761, 367] on select "10 25 50 100 500" at bounding box center [772, 371] width 22 height 9
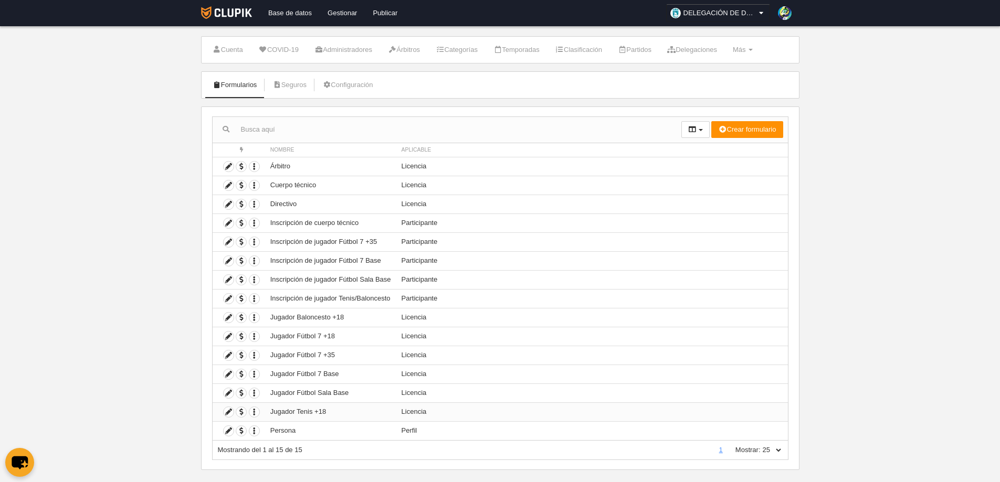
scroll to position [31, 0]
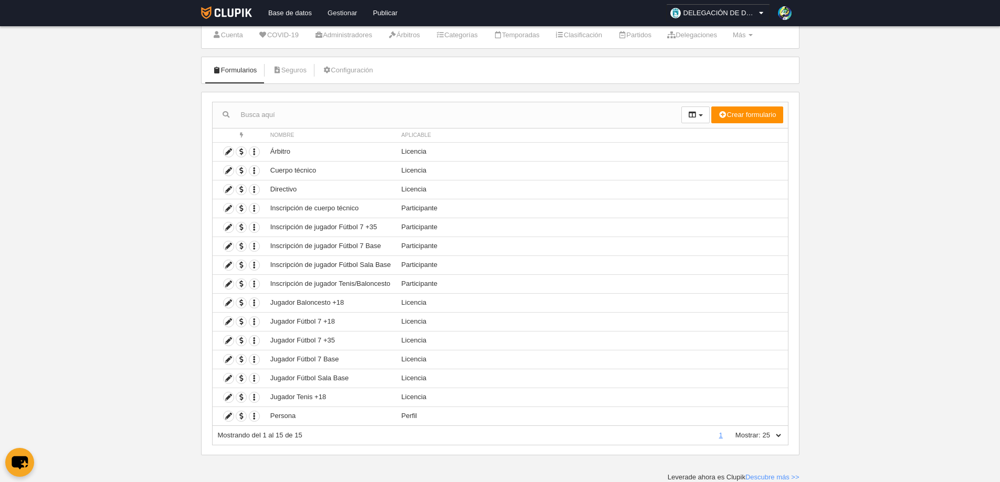
click at [339, 10] on link "Gestionar" at bounding box center [342, 13] width 45 height 26
